Goal: Task Accomplishment & Management: Manage account settings

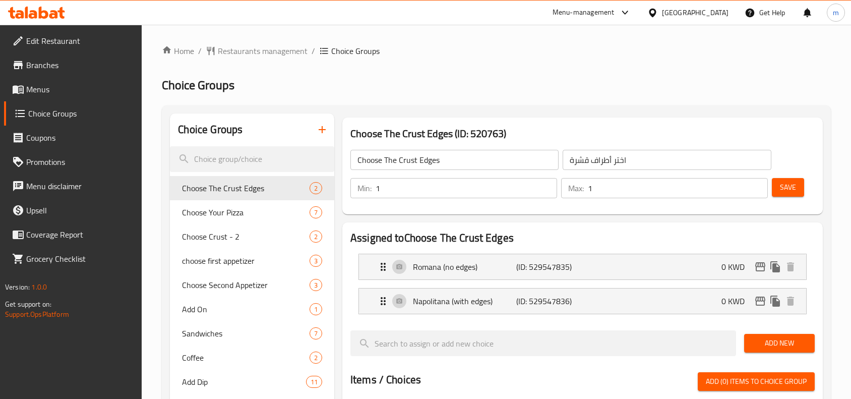
scroll to position [350, 0]
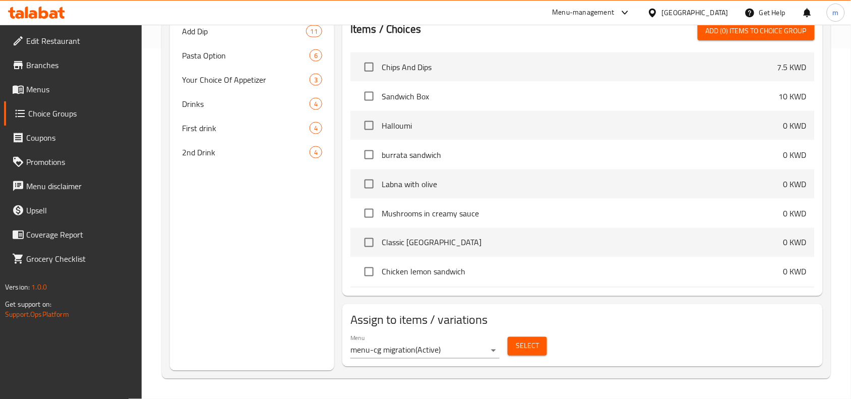
click at [32, 10] on icon at bounding box center [36, 13] width 57 height 12
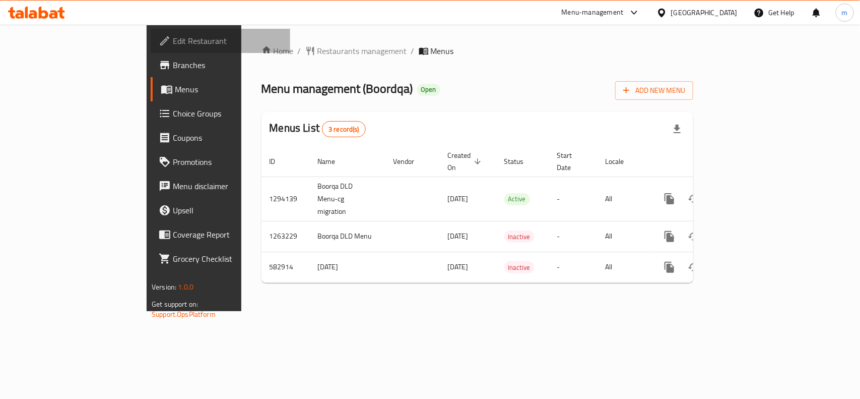
click at [151, 29] on link "Edit Restaurant" at bounding box center [221, 41] width 140 height 24
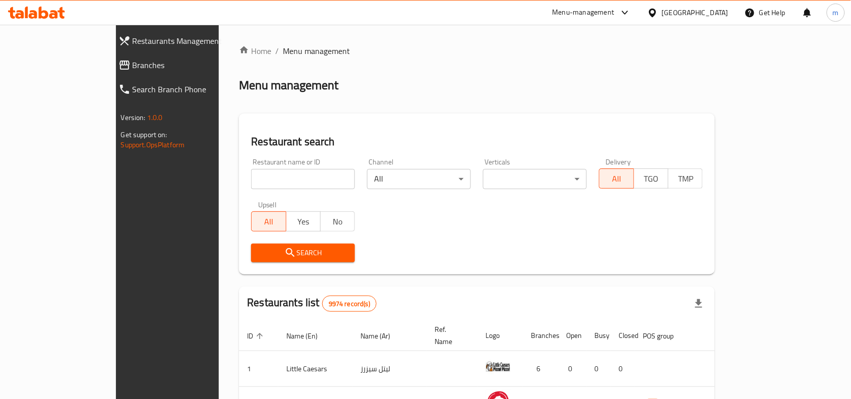
click at [251, 174] on input "search" at bounding box center [303, 179] width 104 height 20
paste input "627623"
type input "627623"
click button "Search" at bounding box center [303, 252] width 104 height 19
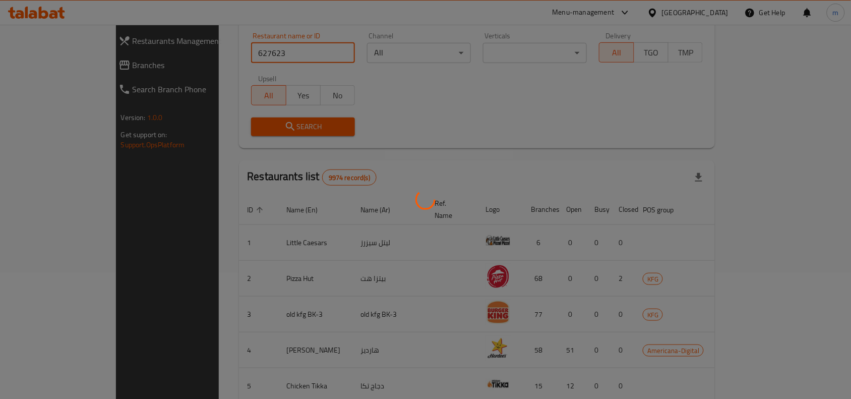
scroll to position [31, 0]
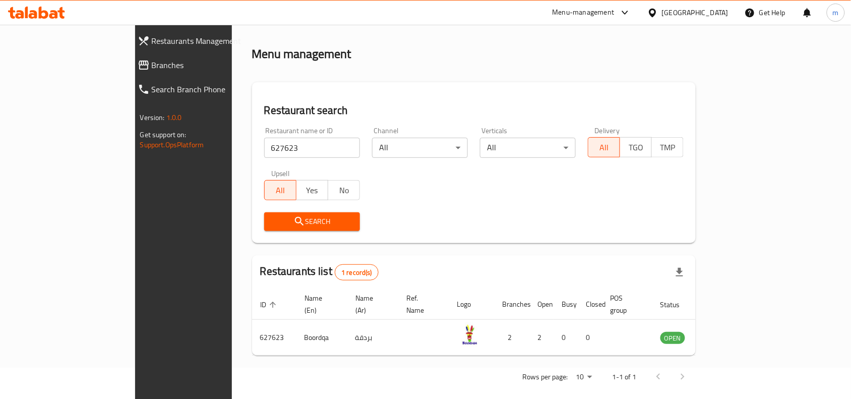
click at [696, 28] on div "Home / Menu management Menu management Restaurant search Restaurant name or ID …" at bounding box center [474, 202] width 444 height 376
click at [711, 14] on div "Kuwait" at bounding box center [695, 12] width 67 height 11
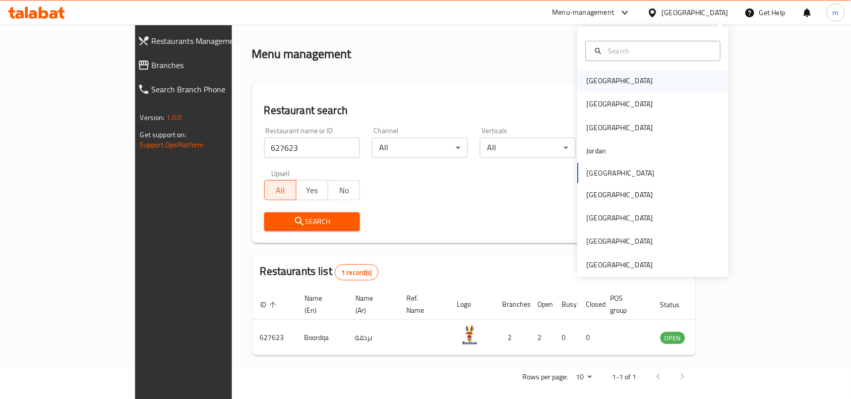
click at [619, 74] on div "Bahrain" at bounding box center [652, 80] width 151 height 23
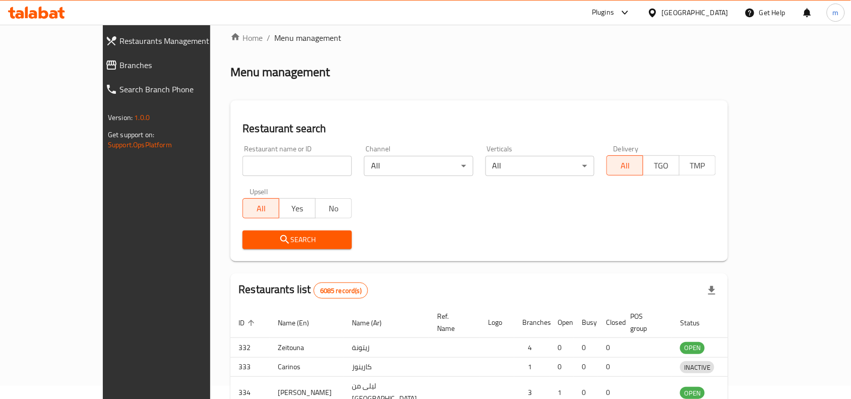
scroll to position [31, 0]
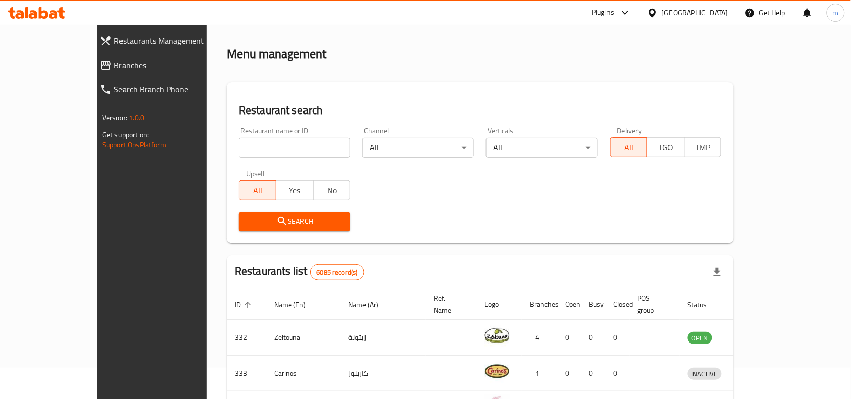
click at [114, 70] on span "Branches" at bounding box center [172, 65] width 117 height 12
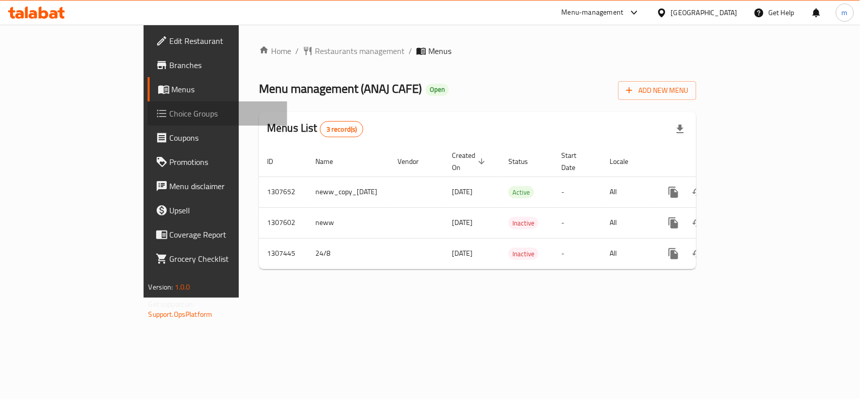
click at [170, 112] on span "Choice Groups" at bounding box center [224, 113] width 109 height 12
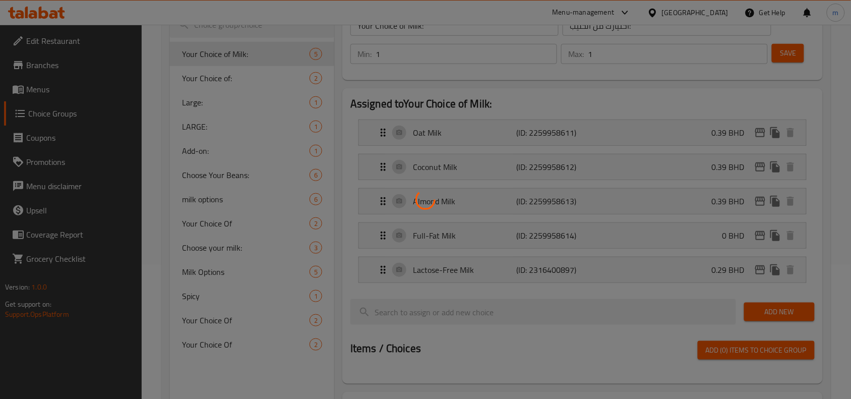
scroll to position [222, 0]
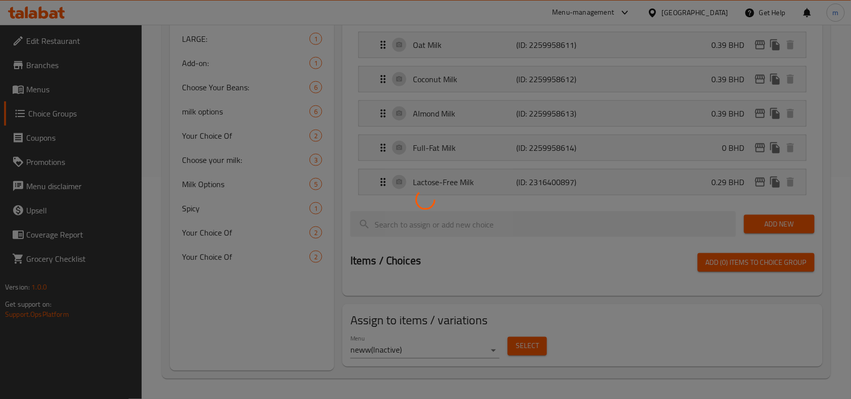
click at [218, 253] on div at bounding box center [425, 199] width 851 height 399
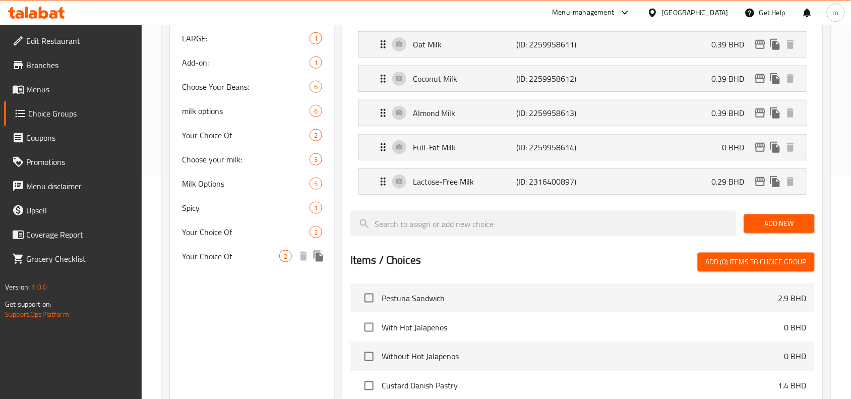
drag, startPoint x: 192, startPoint y: 249, endPoint x: 29, endPoint y: 247, distance: 163.3
click at [192, 250] on span "Your Choice Of" at bounding box center [230, 256] width 97 height 12
type input "Your Choice Of"
type input "اختيارك من"
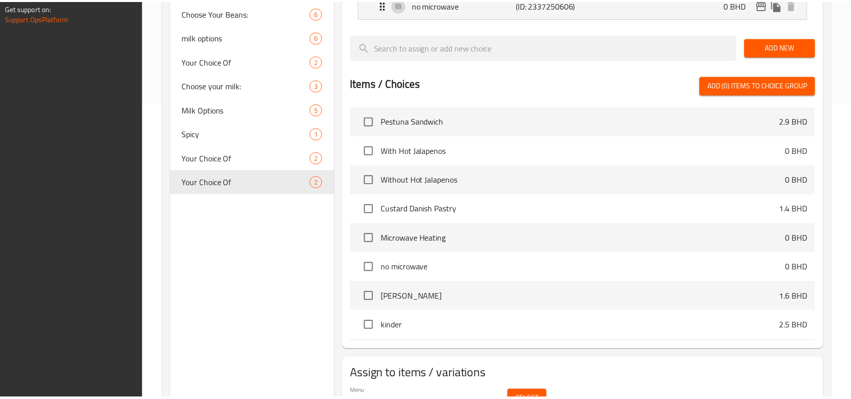
scroll to position [350, 0]
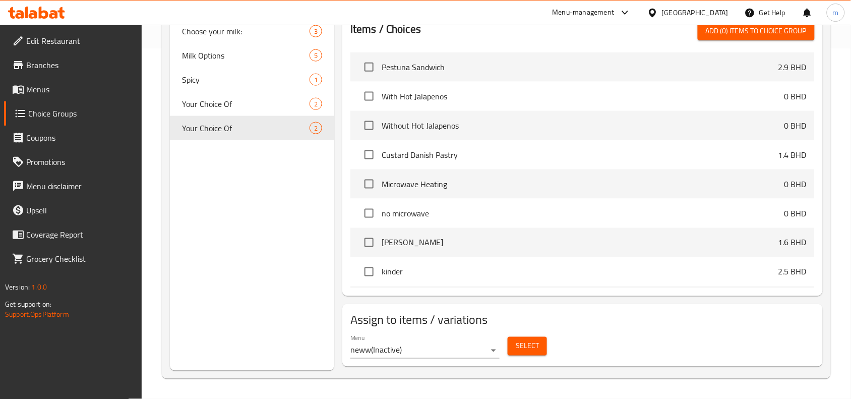
click at [712, 14] on div "Bahrain" at bounding box center [695, 12] width 67 height 11
click at [41, 14] on icon at bounding box center [44, 13] width 10 height 12
